Goal: Navigation & Orientation: Find specific page/section

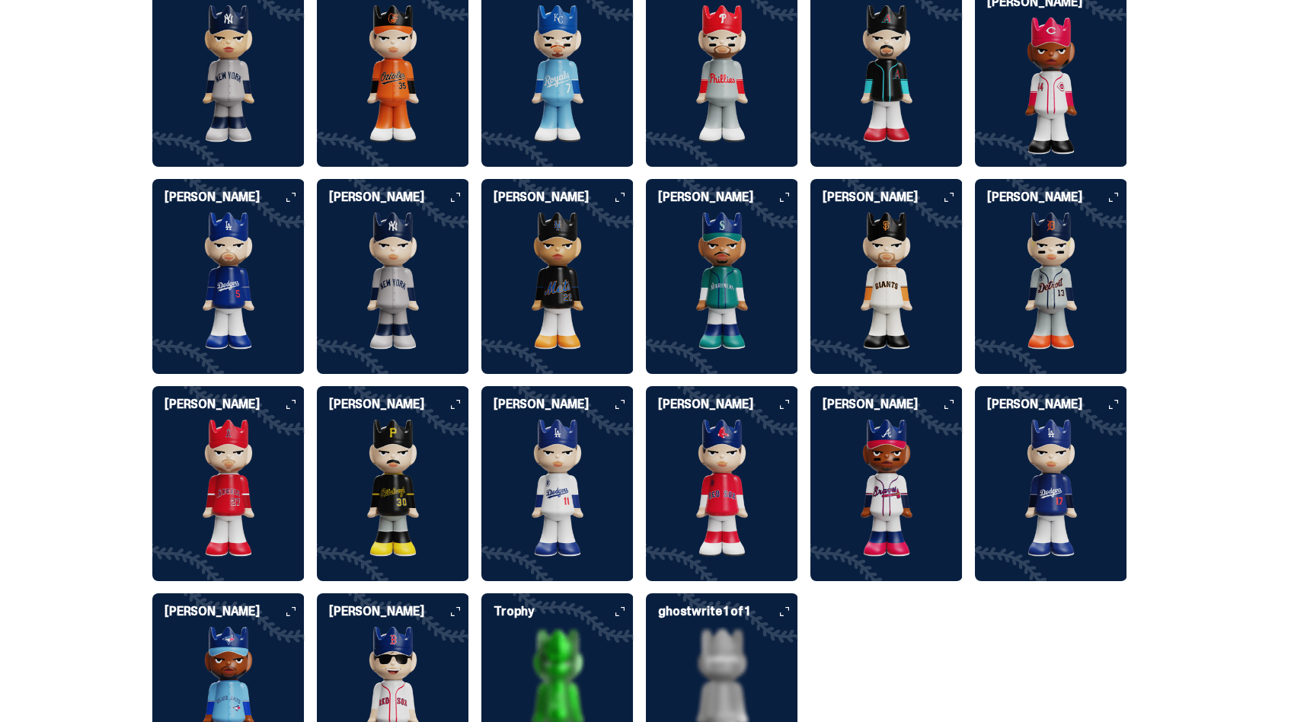
scroll to position [4122, 0]
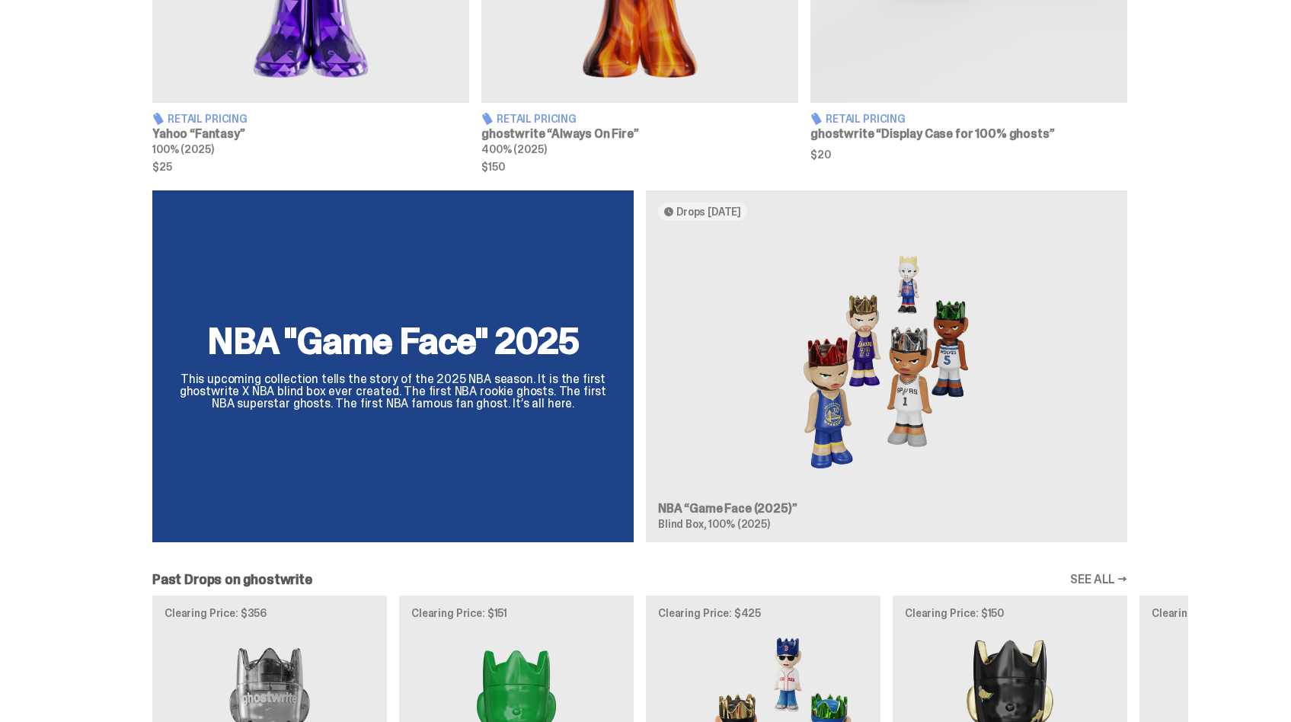
scroll to position [899, 0]
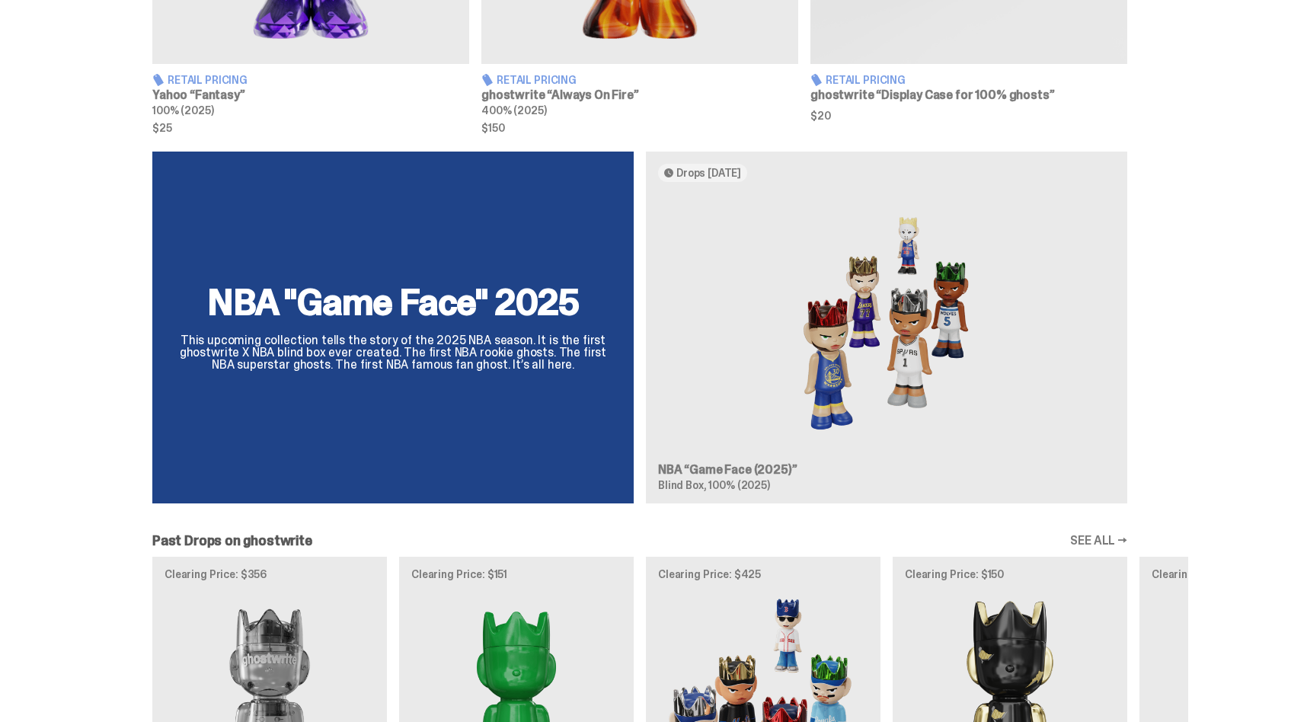
click at [877, 341] on div "NBA "Game Face" 2025 This upcoming collection tells the story of the 2025 NBA s…" at bounding box center [639, 334] width 1097 height 364
click at [724, 177] on div "NBA "Game Face" 2025 This upcoming collection tells the story of the 2025 NBA s…" at bounding box center [639, 334] width 1097 height 364
click at [722, 171] on div "NBA "Game Face" 2025 This upcoming collection tells the story of the 2025 NBA s…" at bounding box center [639, 334] width 1097 height 364
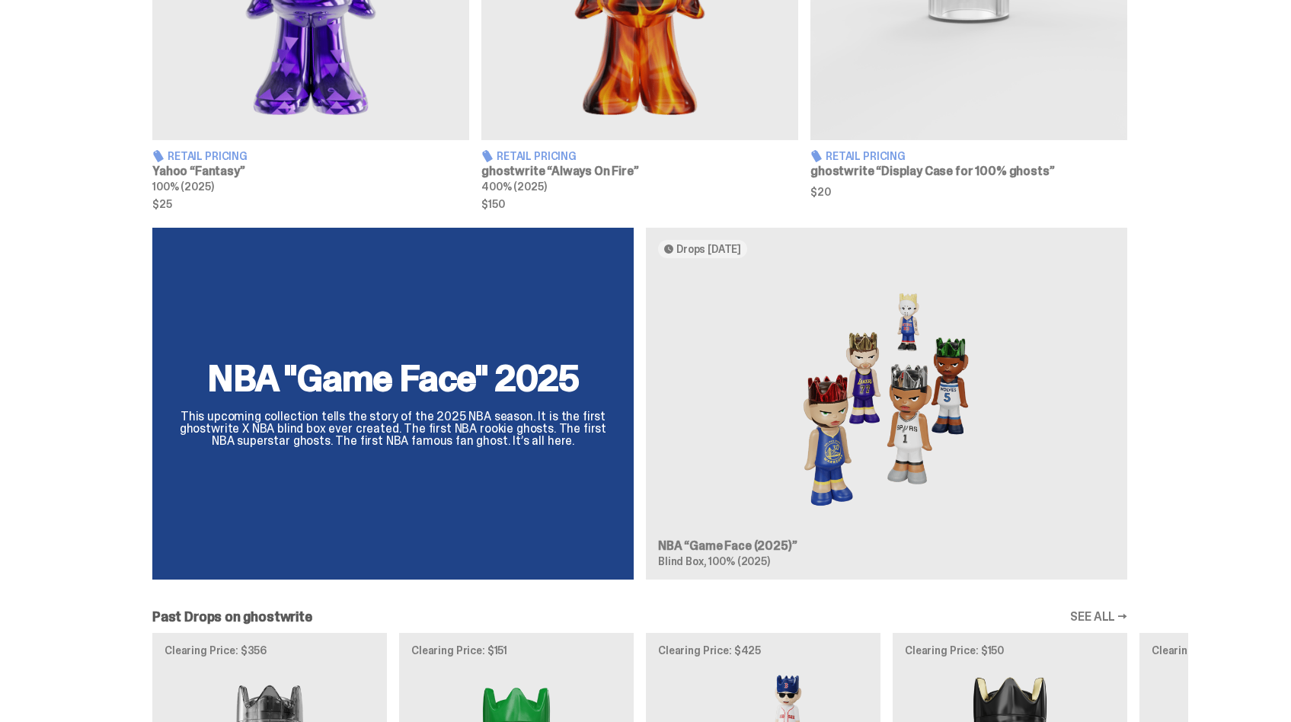
scroll to position [794, 0]
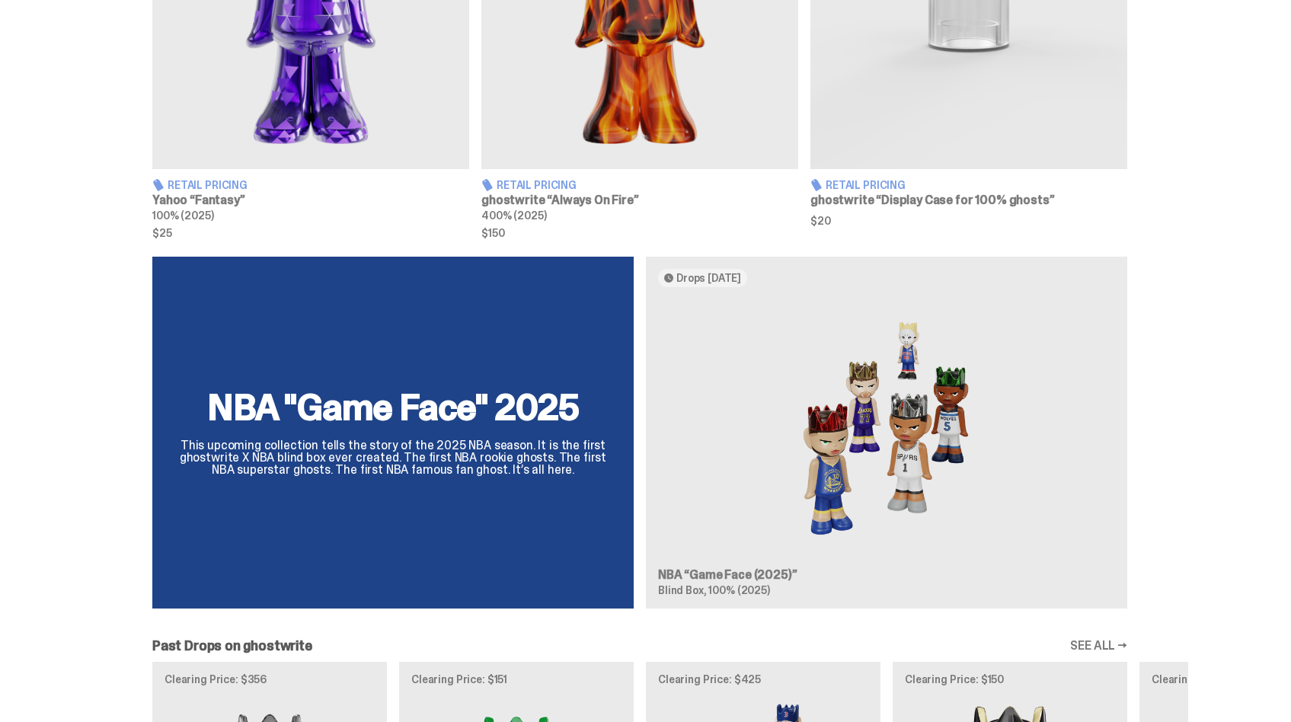
click at [775, 568] on div "NBA "Game Face" 2025 This upcoming collection tells the story of the 2025 NBA s…" at bounding box center [639, 439] width 1097 height 364
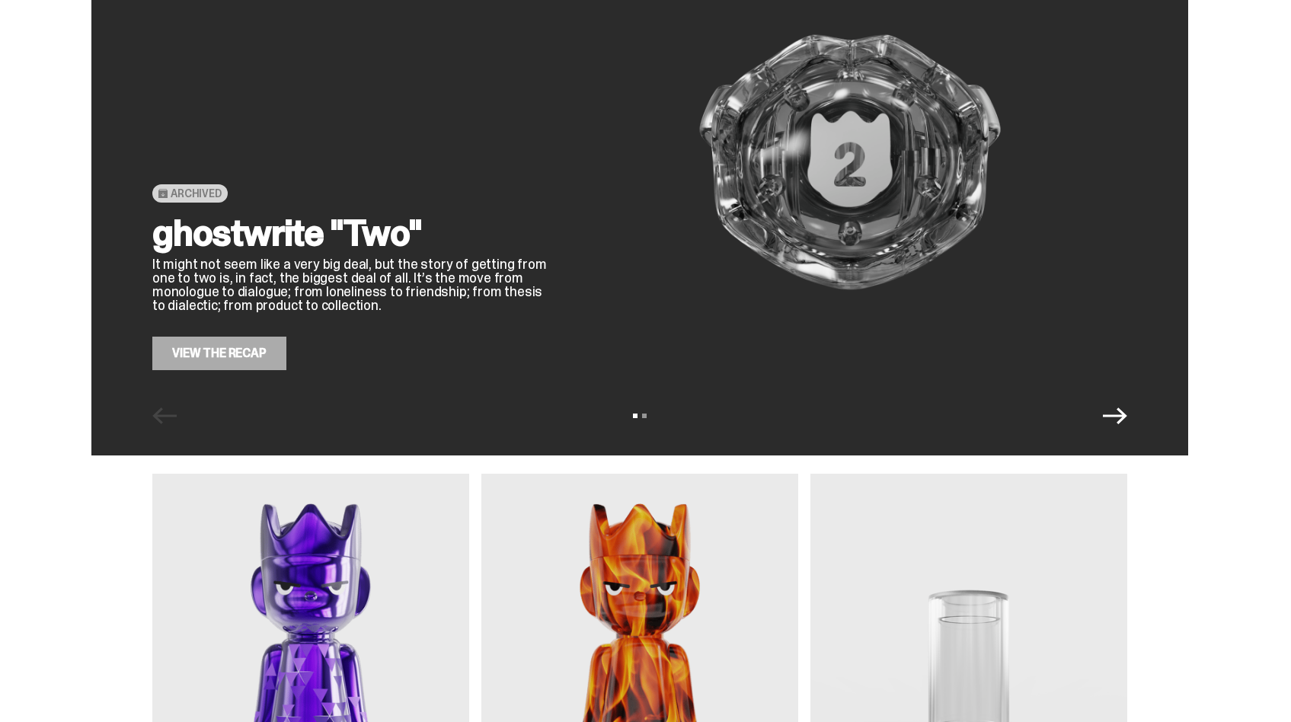
scroll to position [0, 0]
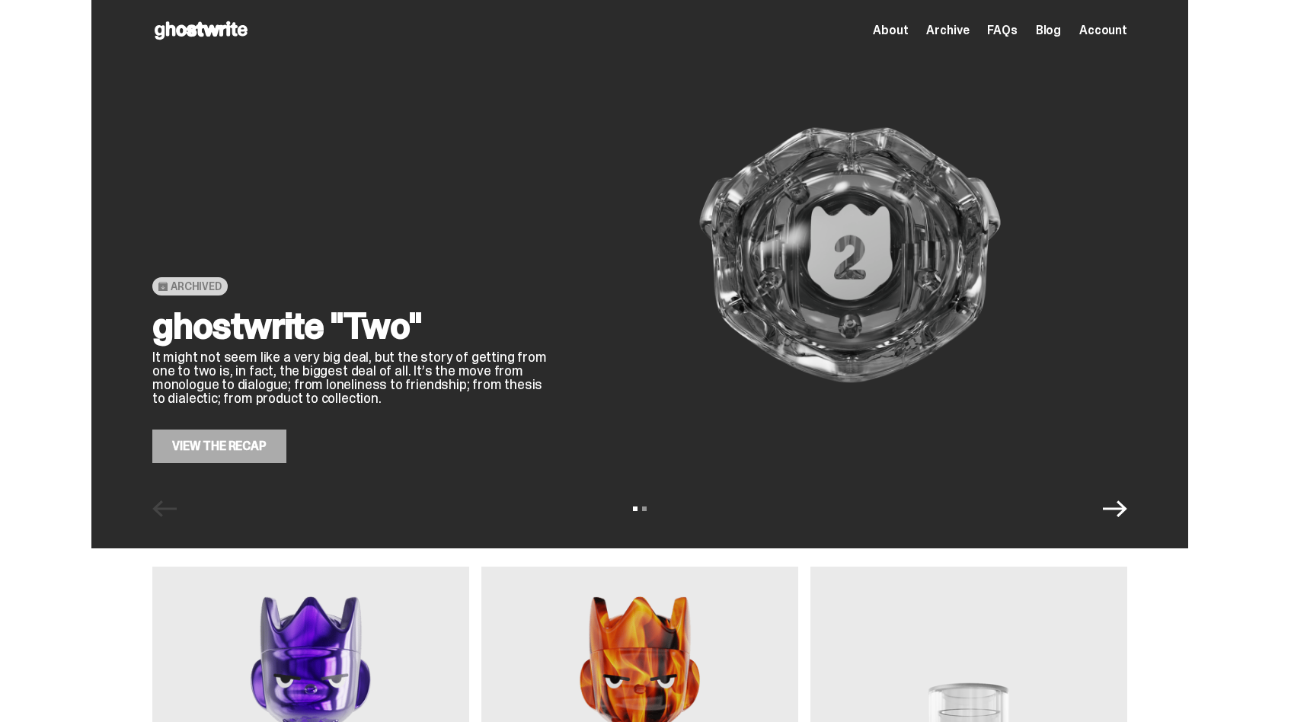
click at [888, 35] on span "About" at bounding box center [890, 30] width 35 height 12
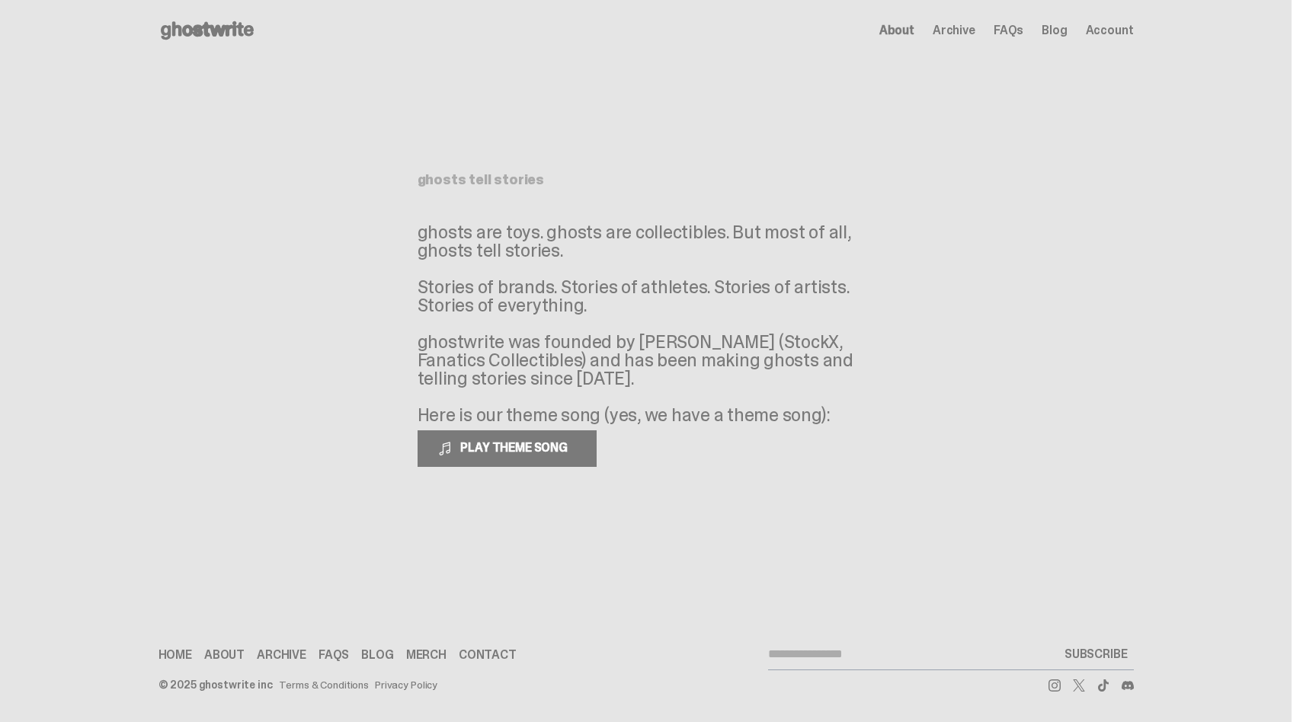
click at [241, 37] on icon at bounding box center [207, 30] width 98 height 24
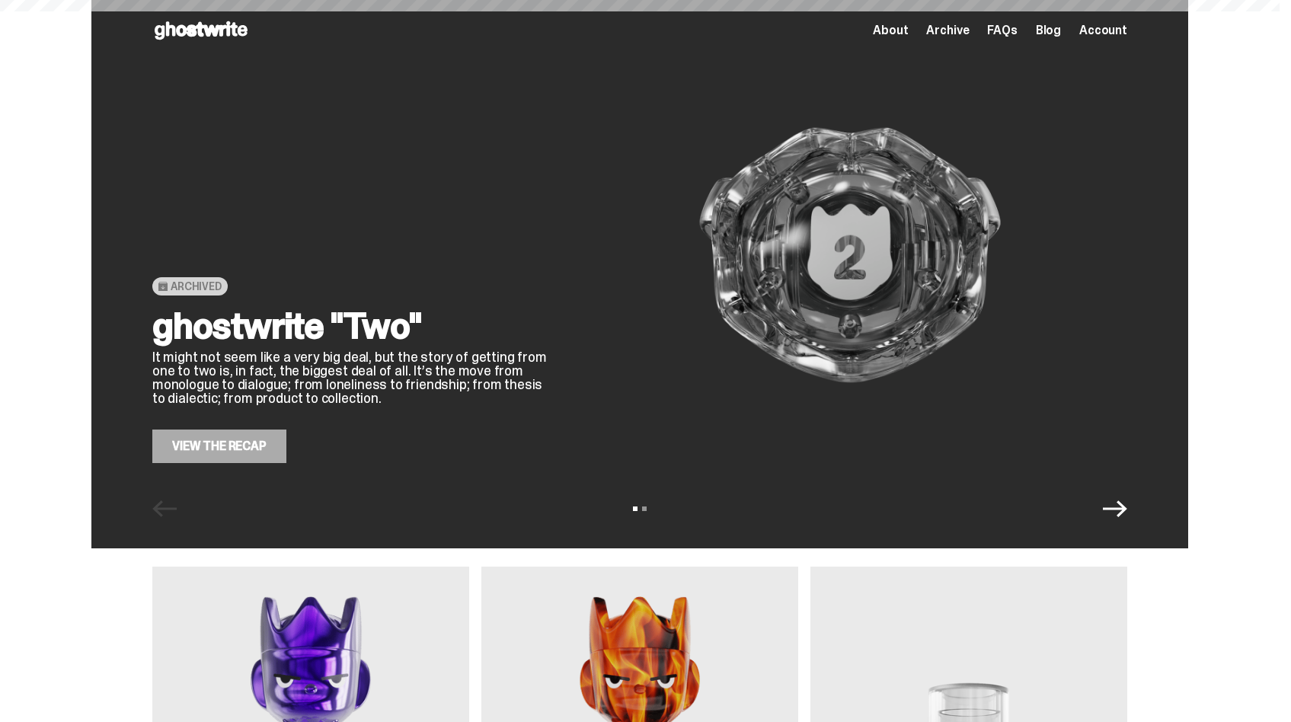
click at [231, 32] on icon at bounding box center [201, 30] width 98 height 24
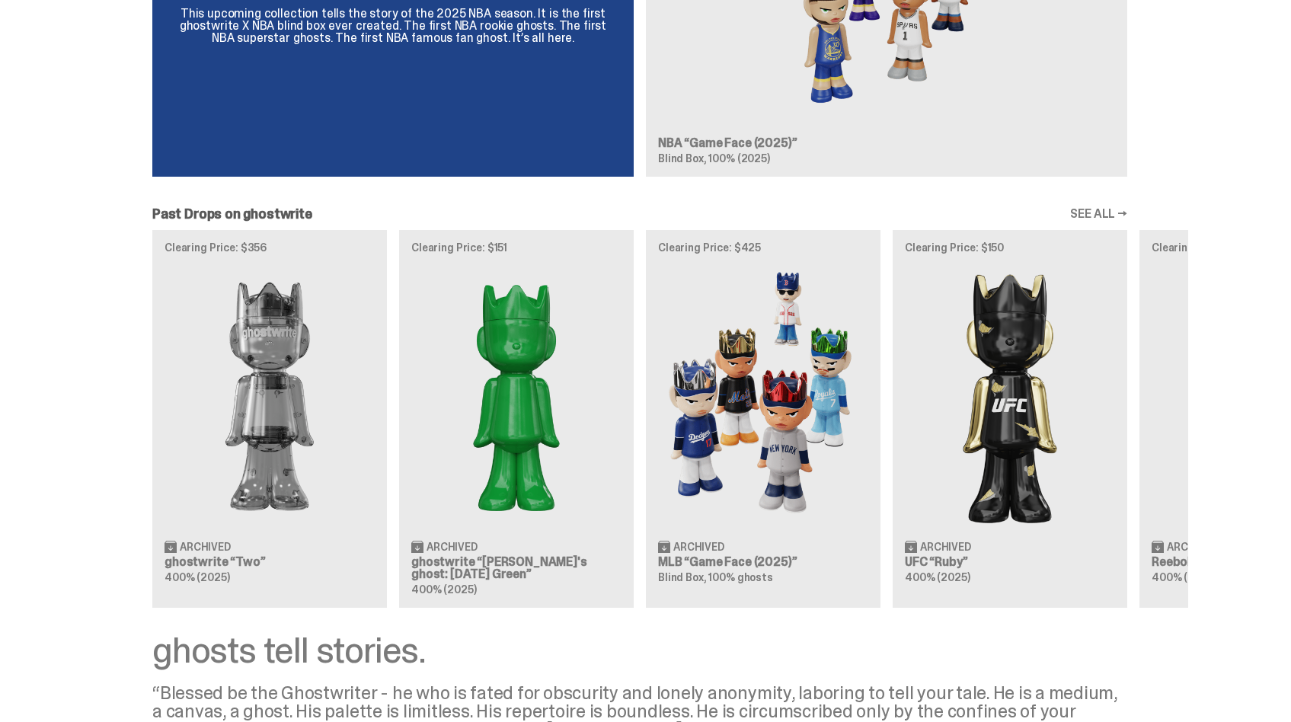
scroll to position [1428, 0]
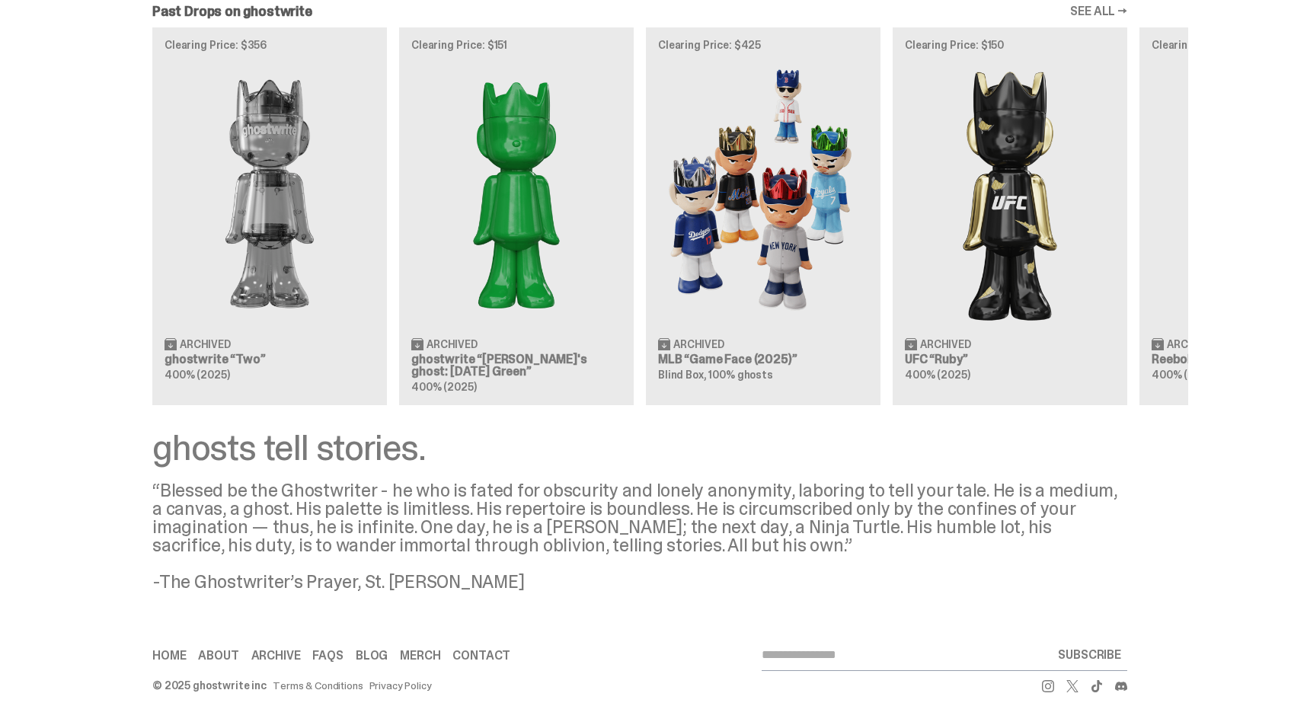
click at [469, 657] on link "Contact" at bounding box center [481, 656] width 58 height 12
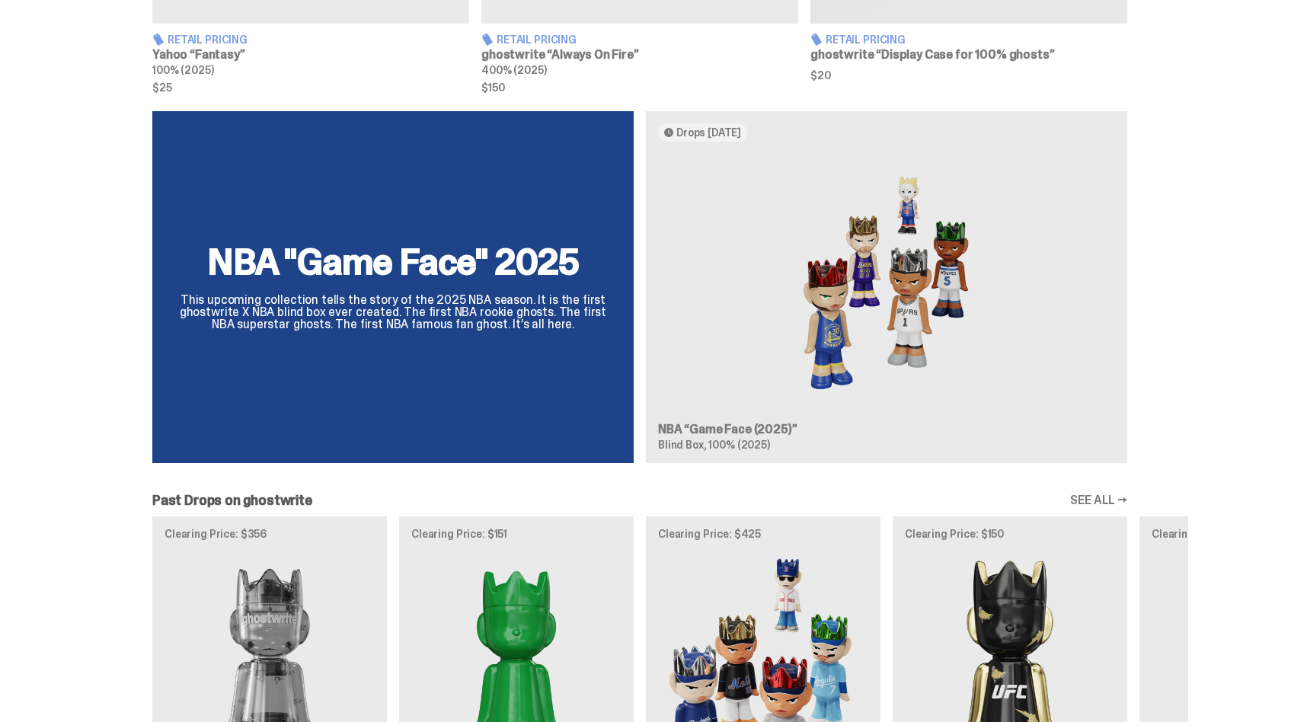
scroll to position [853, 0]
